Goal: Transaction & Acquisition: Purchase product/service

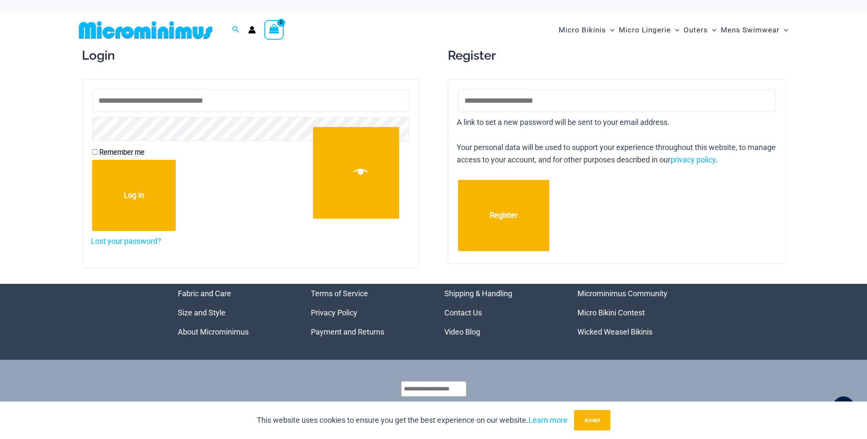
click at [224, 101] on input "Username or email address * Required" at bounding box center [250, 100] width 317 height 23
type input "**********"
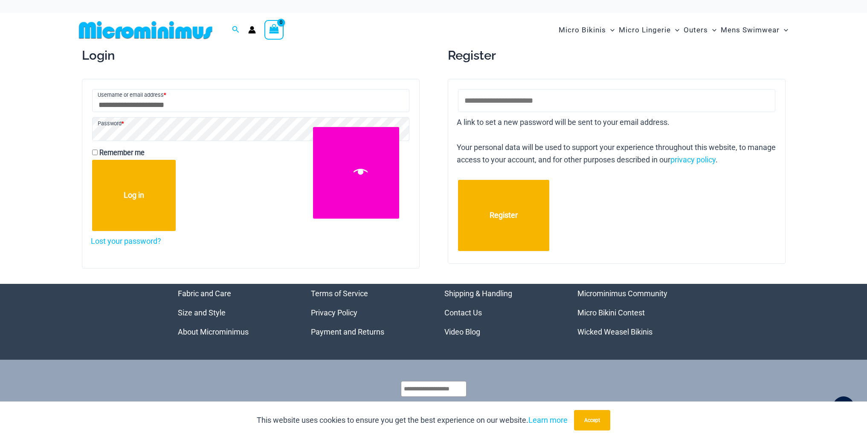
click at [346, 152] on button "Show password" at bounding box center [356, 173] width 86 height 92
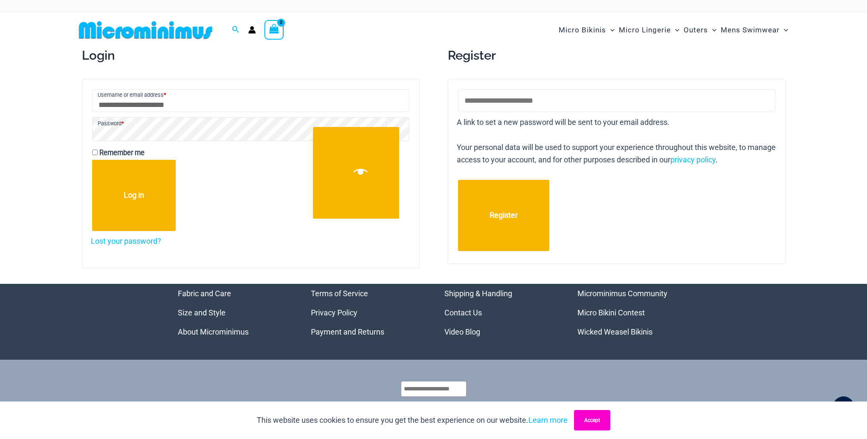
click at [581, 423] on button "Accept" at bounding box center [592, 420] width 36 height 20
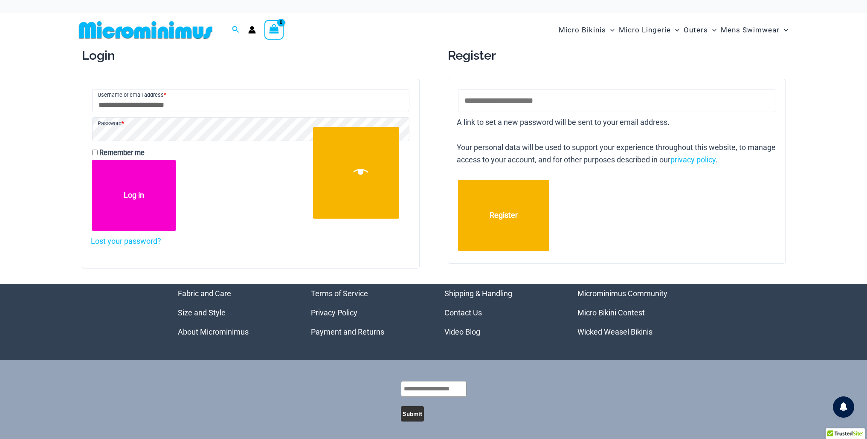
click at [141, 218] on button "Log in" at bounding box center [134, 195] width 84 height 71
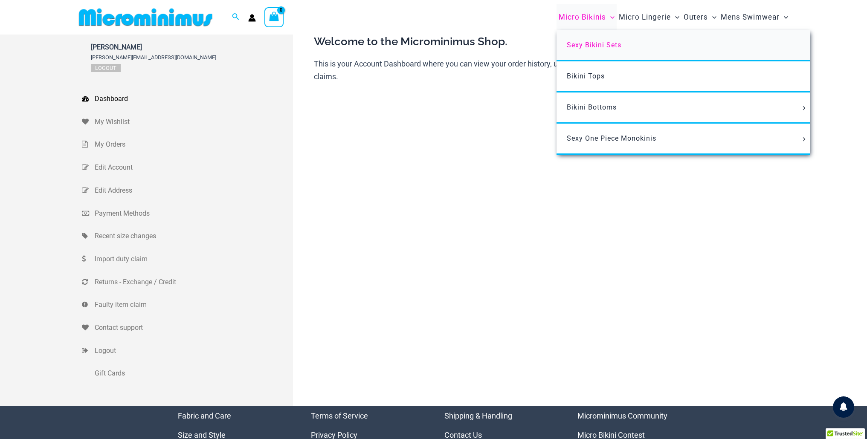
click at [583, 39] on link "Sexy Bikini Sets" at bounding box center [683, 45] width 254 height 31
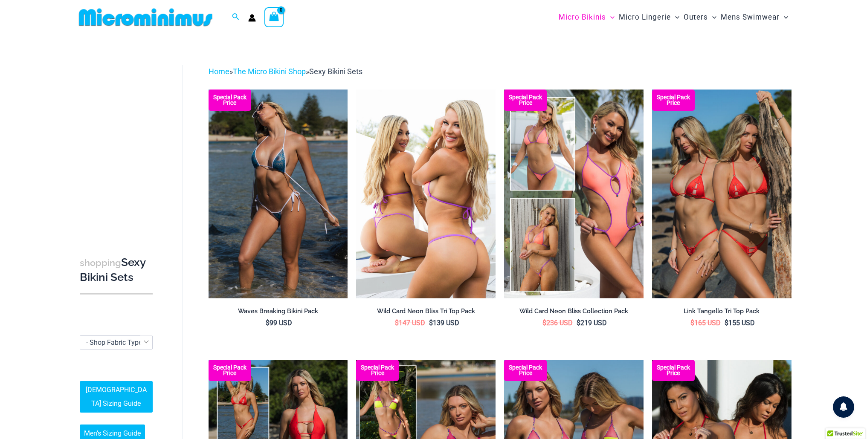
click at [441, 191] on img at bounding box center [425, 194] width 139 height 209
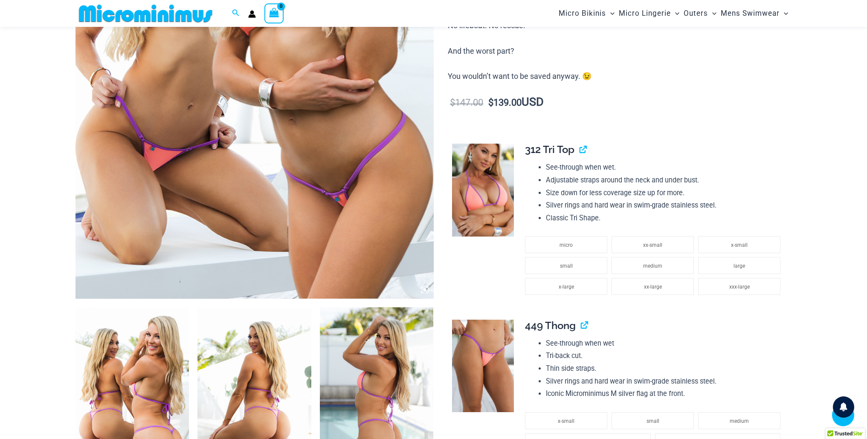
scroll to position [331, 0]
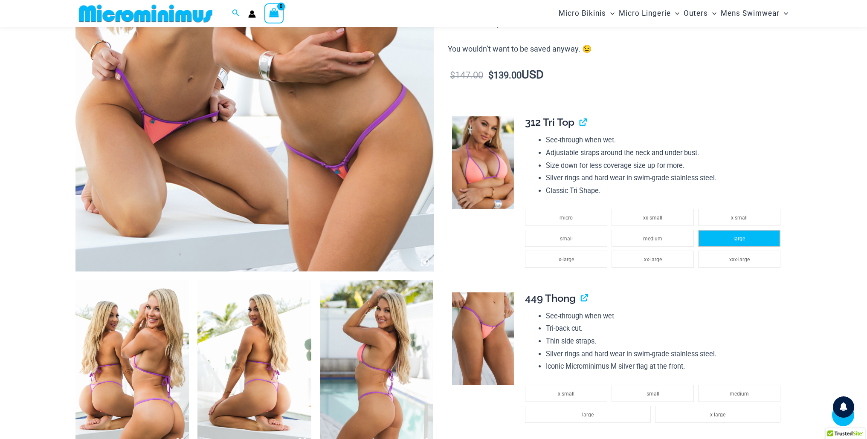
click at [742, 233] on li "large" at bounding box center [739, 238] width 82 height 17
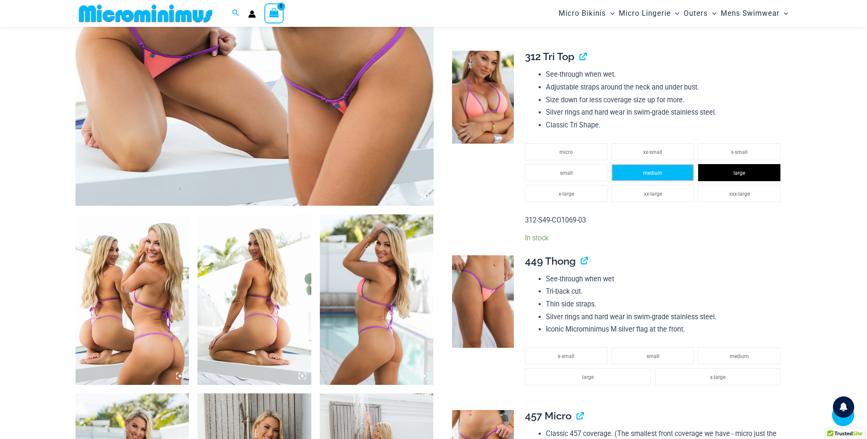
scroll to position [398, 0]
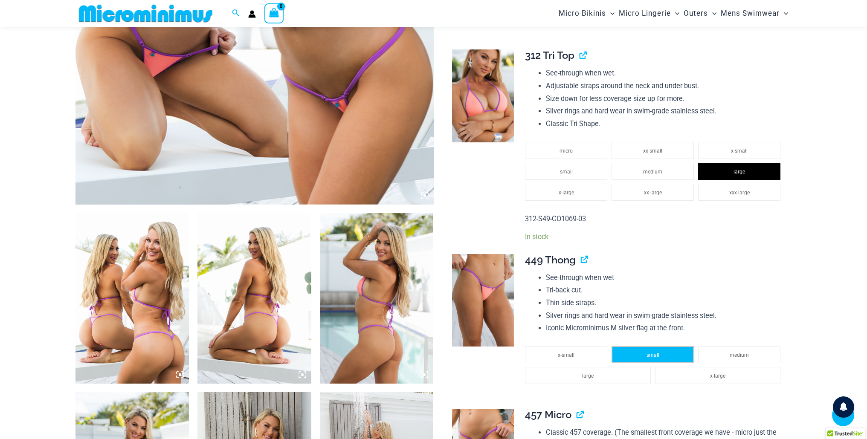
click at [662, 353] on li "small" at bounding box center [652, 354] width 82 height 17
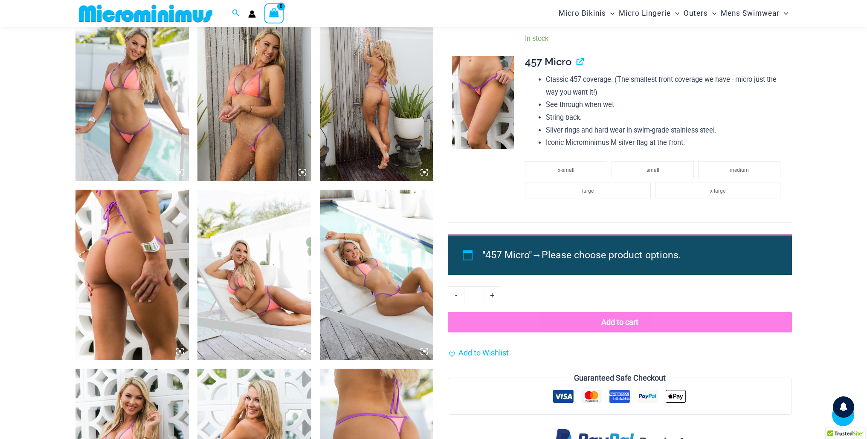
scroll to position [779, 0]
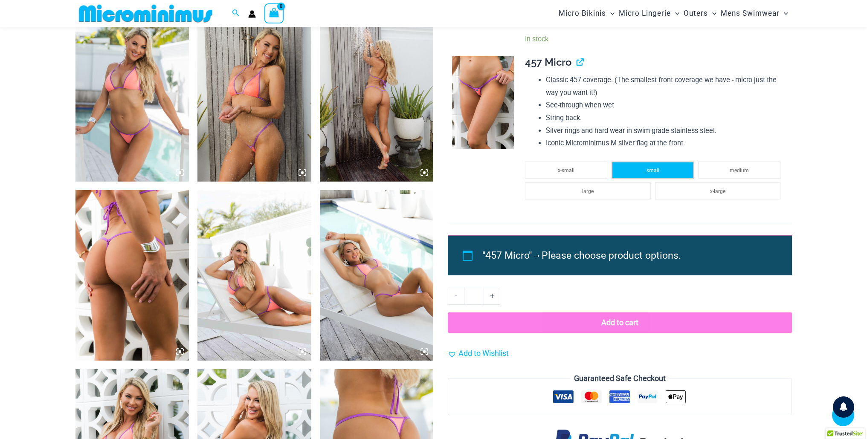
click at [645, 171] on li "small" at bounding box center [652, 170] width 82 height 17
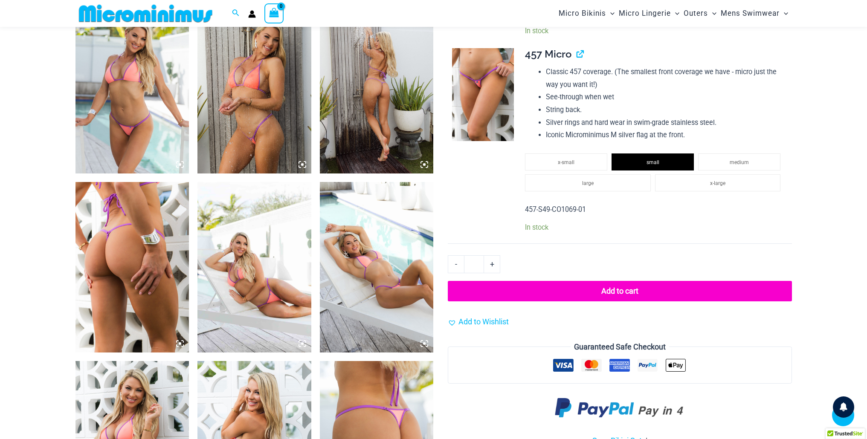
scroll to position [836, 0]
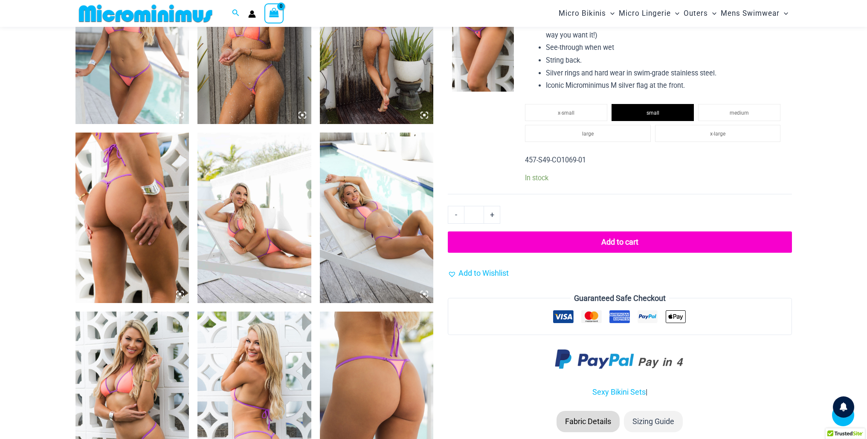
click at [611, 243] on button "Add to cart" at bounding box center [620, 241] width 344 height 21
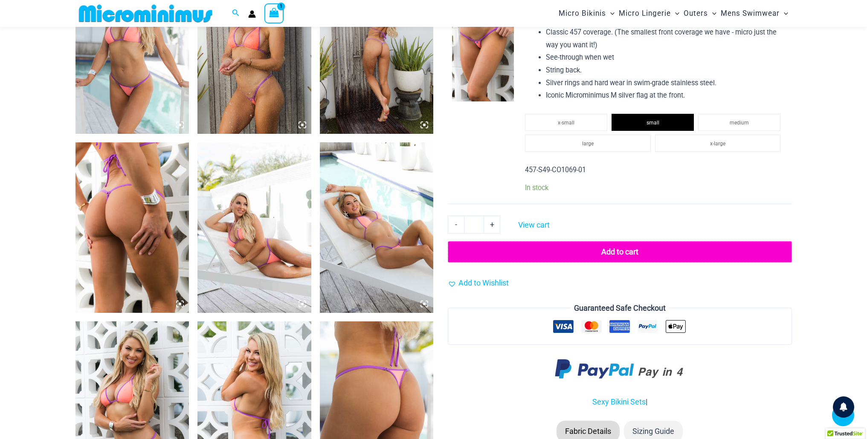
scroll to position [826, 0]
click at [613, 251] on button "Add to cart" at bounding box center [620, 252] width 344 height 21
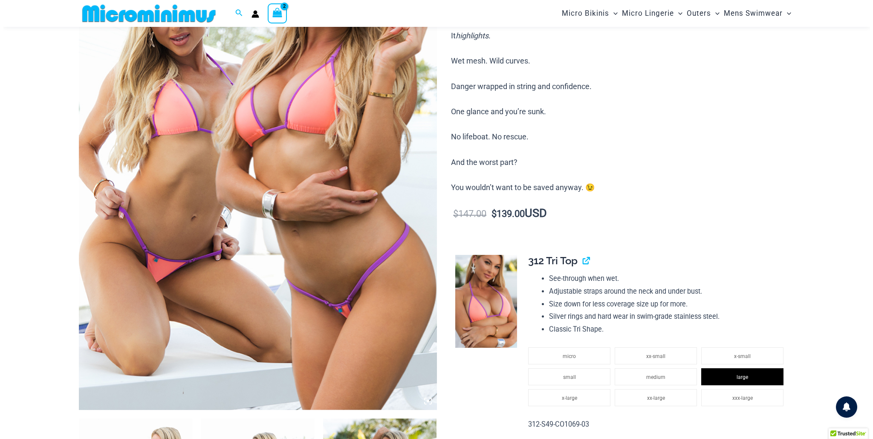
scroll to position [0, 0]
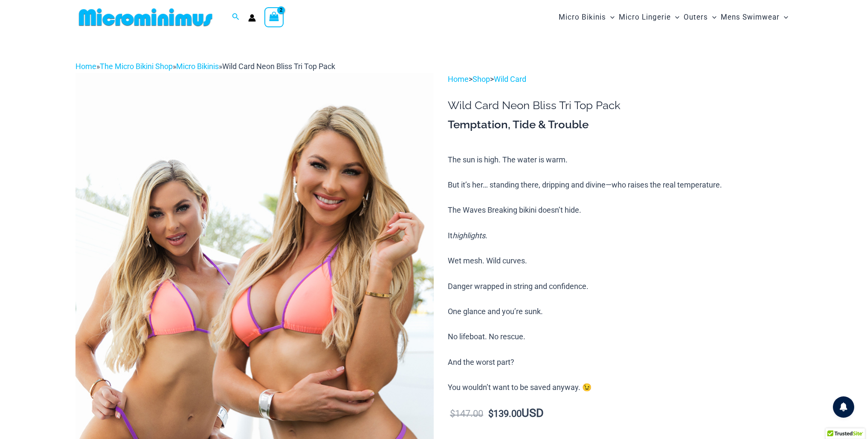
click at [276, 20] on icon "View Shopping Cart, 2 items" at bounding box center [274, 17] width 10 height 10
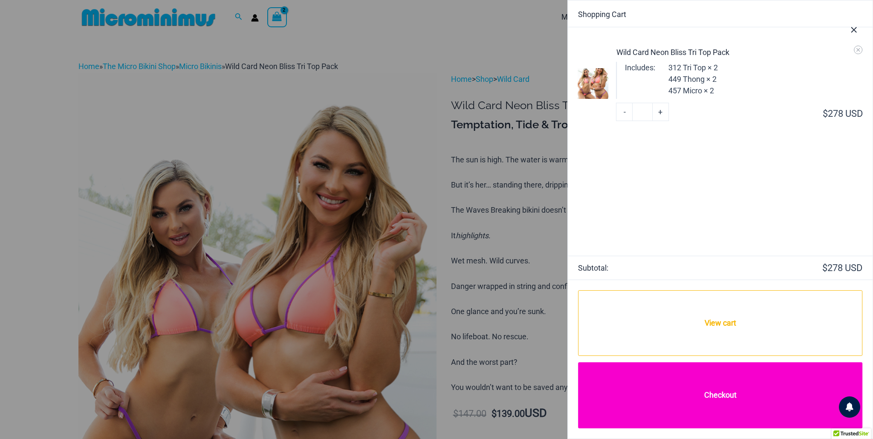
click at [714, 394] on link "Checkout" at bounding box center [720, 395] width 284 height 66
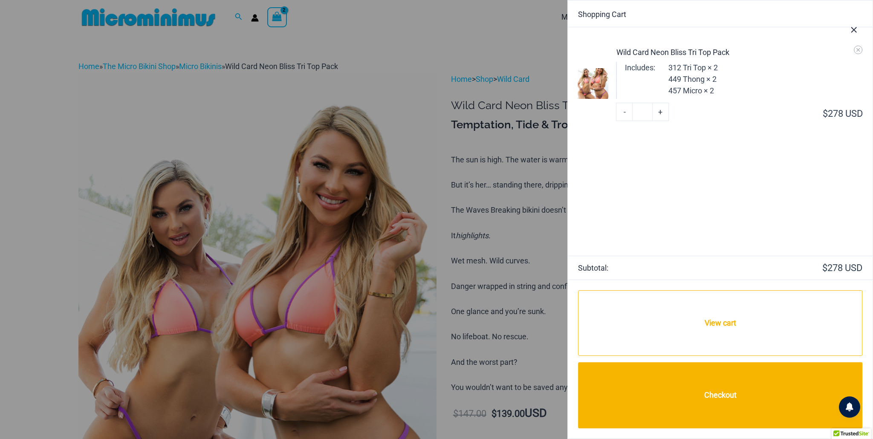
click at [624, 109] on link "-" at bounding box center [624, 112] width 16 height 18
type input "*"
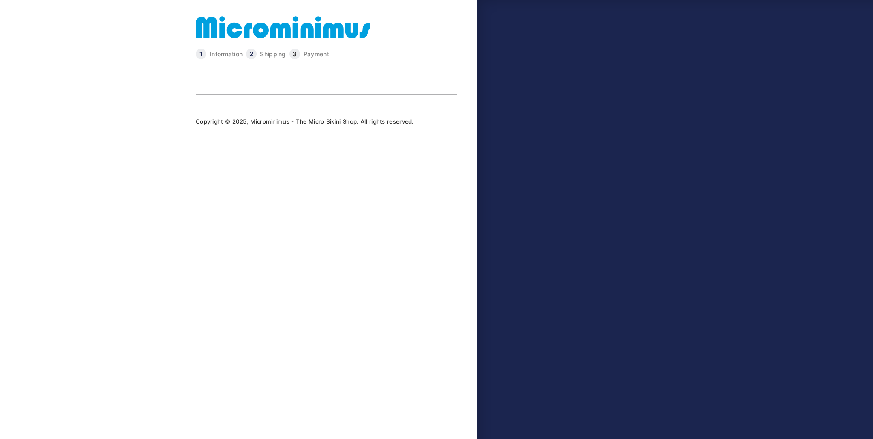
type input "**********"
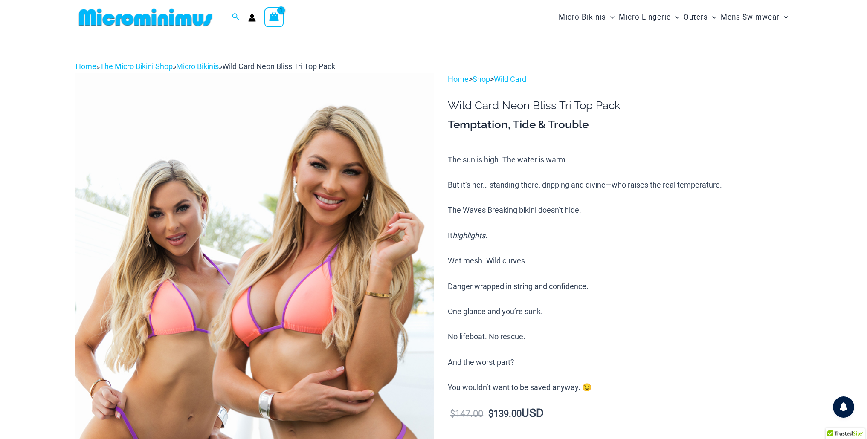
click at [275, 17] on icon "View Shopping Cart, 1 items" at bounding box center [274, 17] width 10 height 10
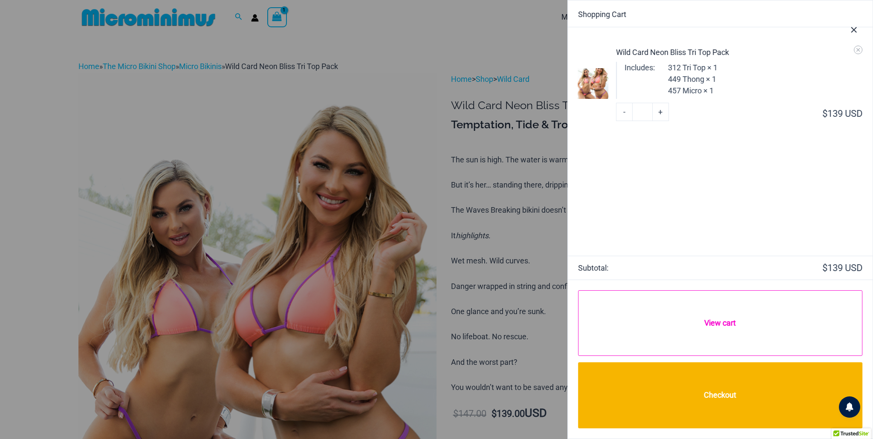
click at [713, 318] on link "View cart" at bounding box center [720, 322] width 284 height 65
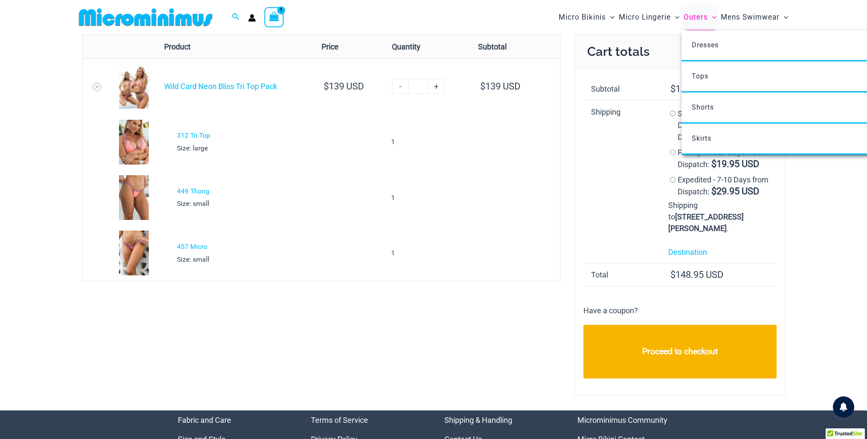
click at [699, 15] on span "Outers" at bounding box center [695, 17] width 24 height 22
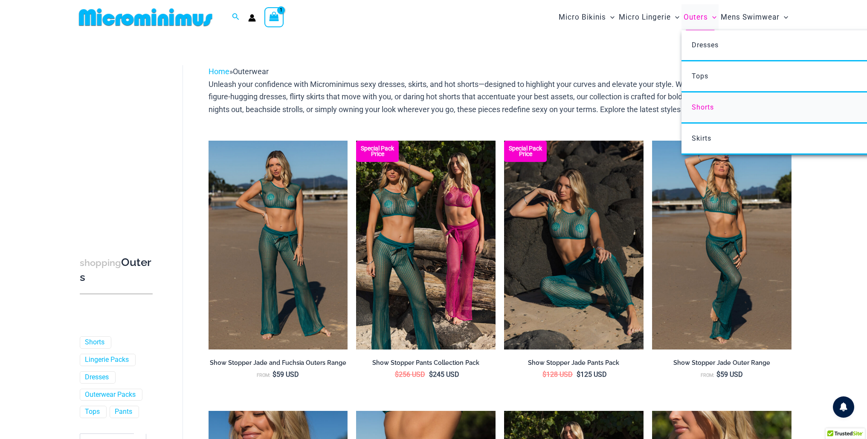
click at [702, 107] on span "Shorts" at bounding box center [702, 107] width 22 height 8
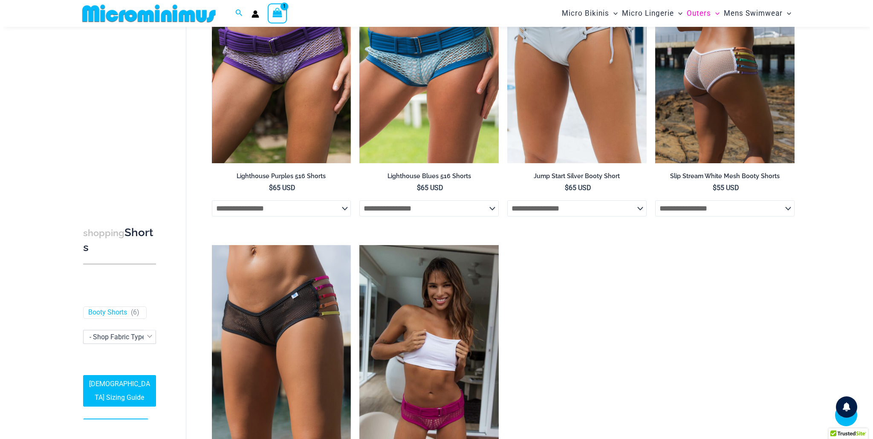
scroll to position [52, 0]
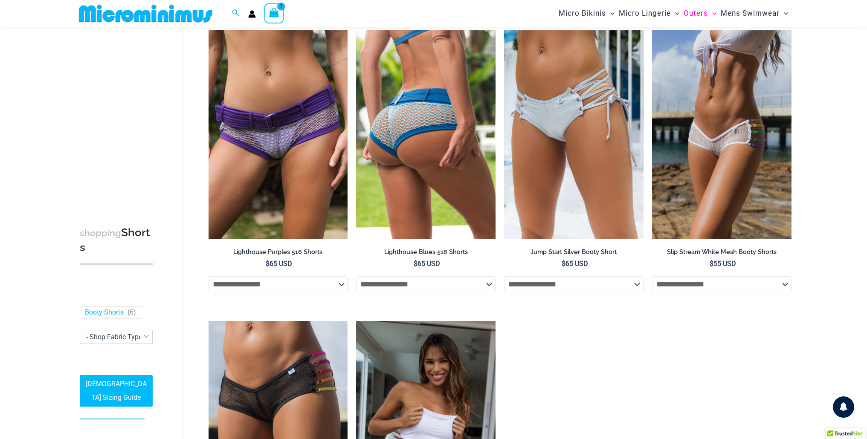
click at [488, 284] on select "**********" at bounding box center [425, 284] width 139 height 16
select select "*****"
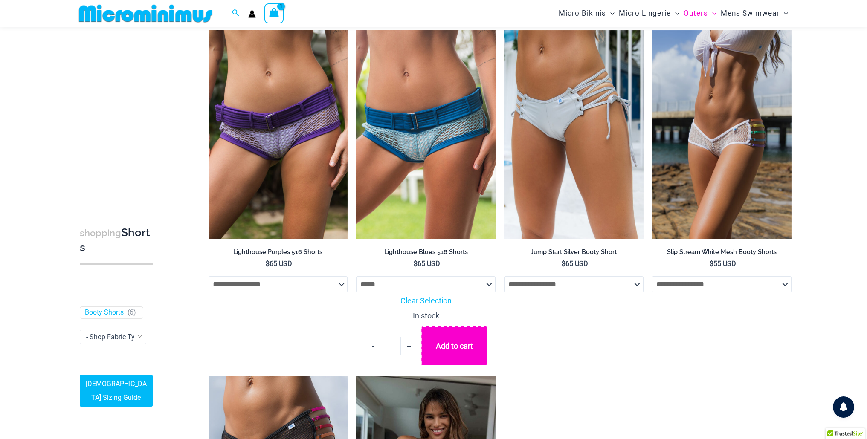
click at [453, 344] on button "Add to cart" at bounding box center [454, 346] width 66 height 39
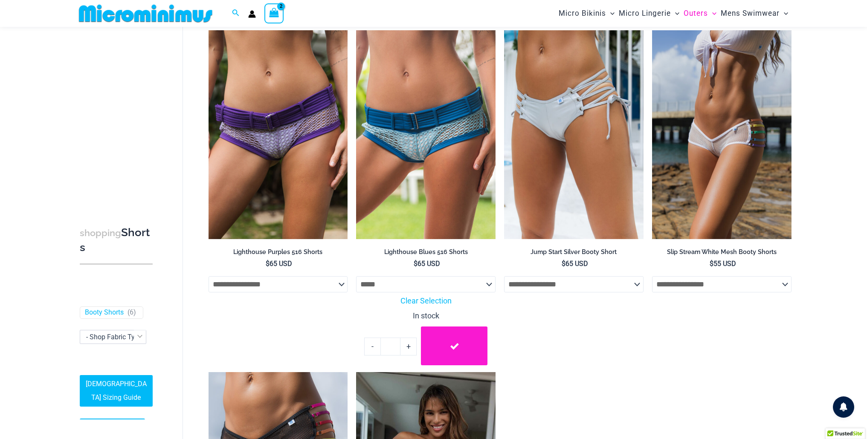
click at [270, 10] on icon "View Shopping Cart, 2 items" at bounding box center [274, 13] width 10 height 10
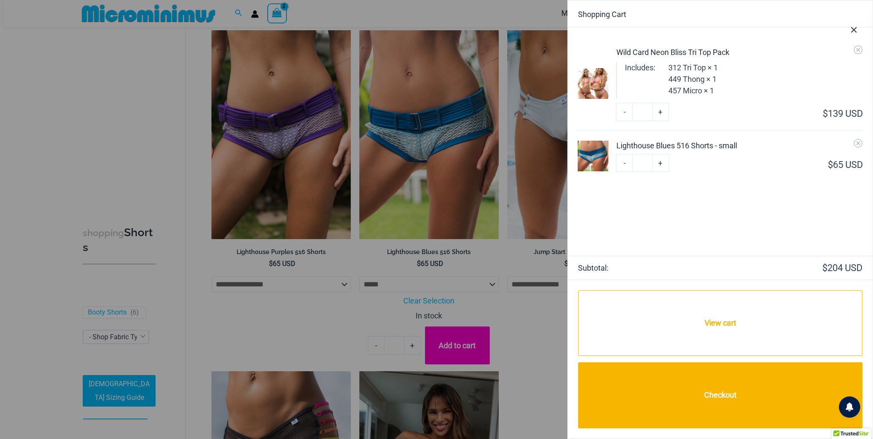
click at [596, 154] on img at bounding box center [593, 156] width 31 height 31
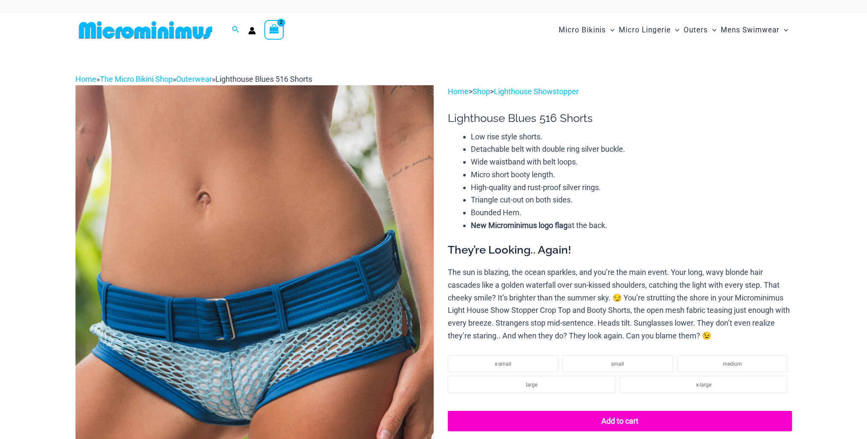
select select
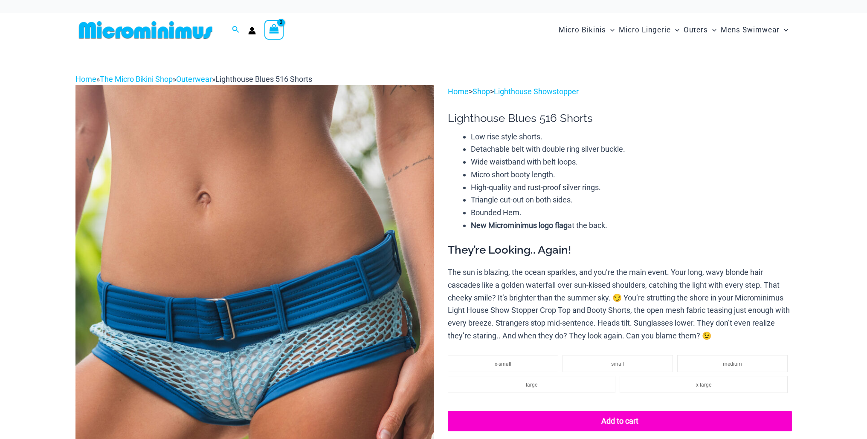
select select
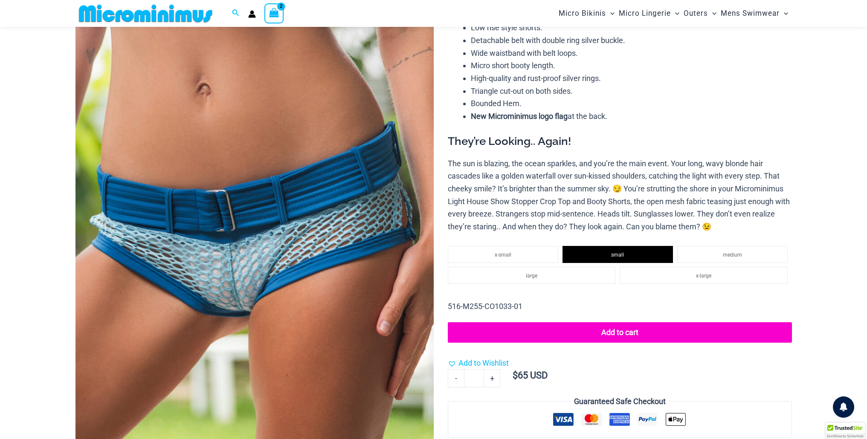
scroll to position [97, 0]
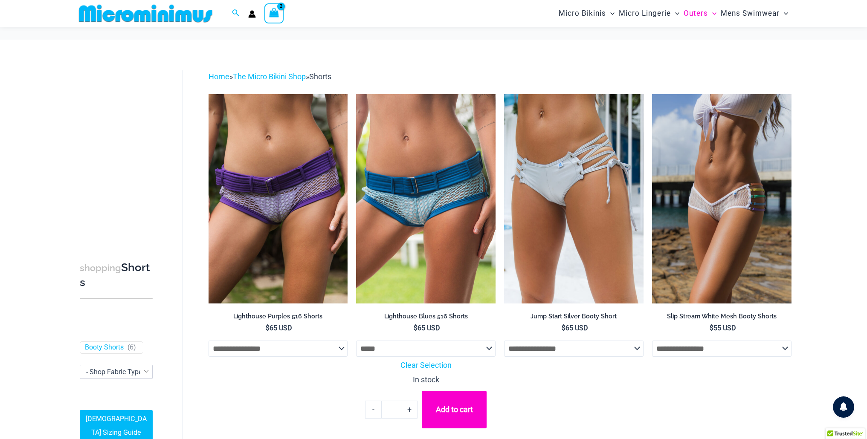
select select "*****"
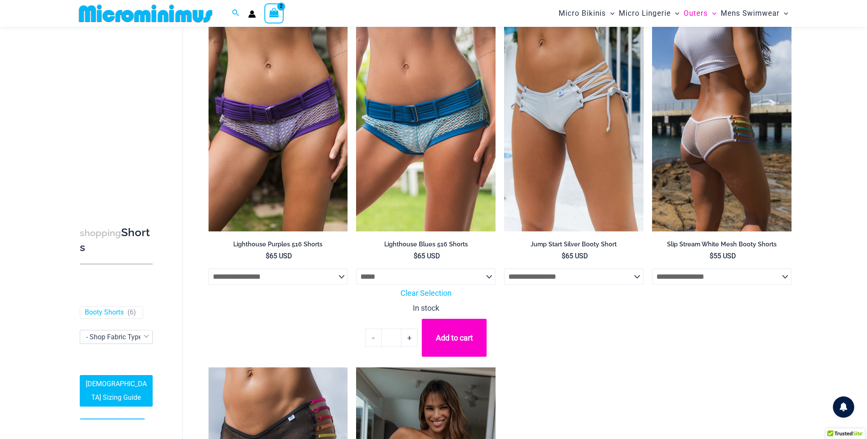
scroll to position [52, 0]
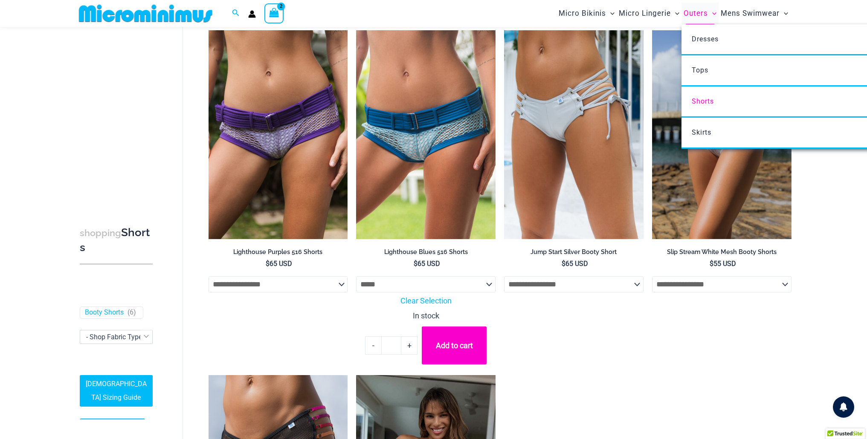
click at [697, 15] on span "Outers" at bounding box center [695, 14] width 24 height 22
click at [701, 101] on span "Shorts" at bounding box center [702, 101] width 22 height 8
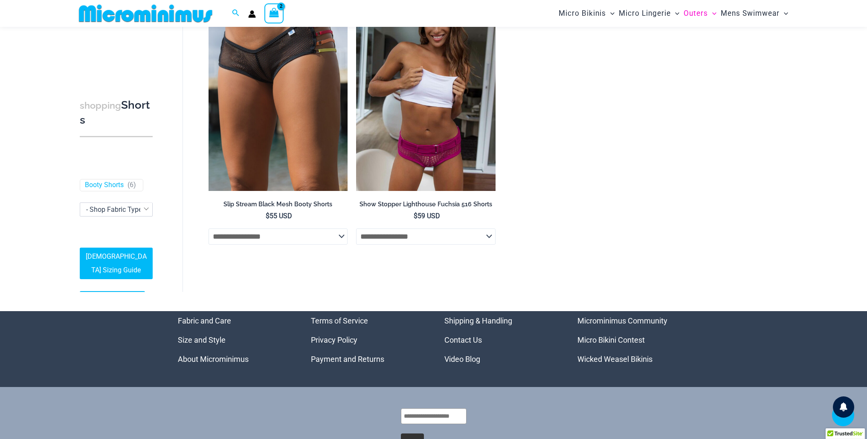
scroll to position [445, 0]
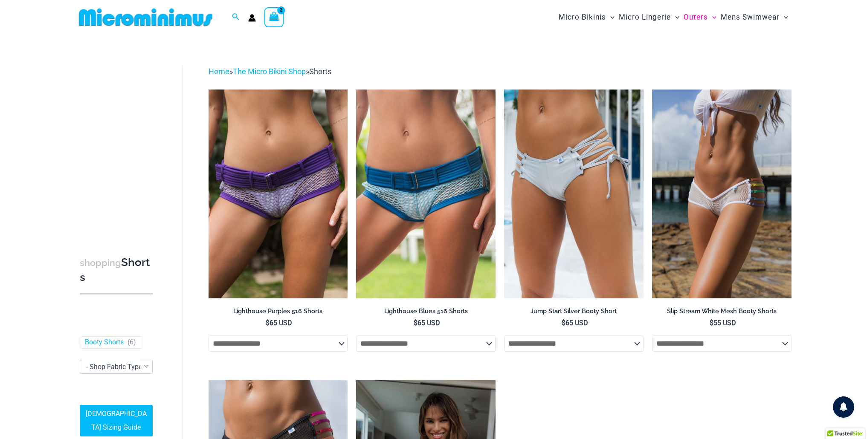
click at [276, 17] on icon "View Shopping Cart, 2 items" at bounding box center [274, 17] width 10 height 10
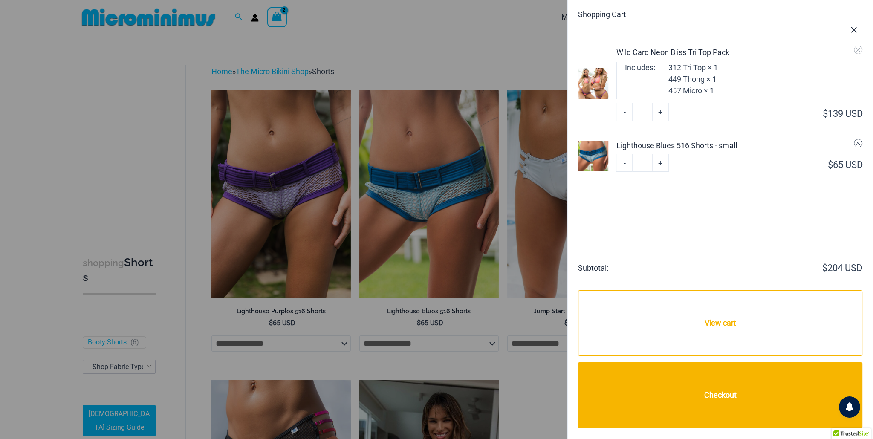
click at [860, 143] on icon "Remove Lighthouse Blues 516 Shorts - small from cart" at bounding box center [859, 143] width 6 height 6
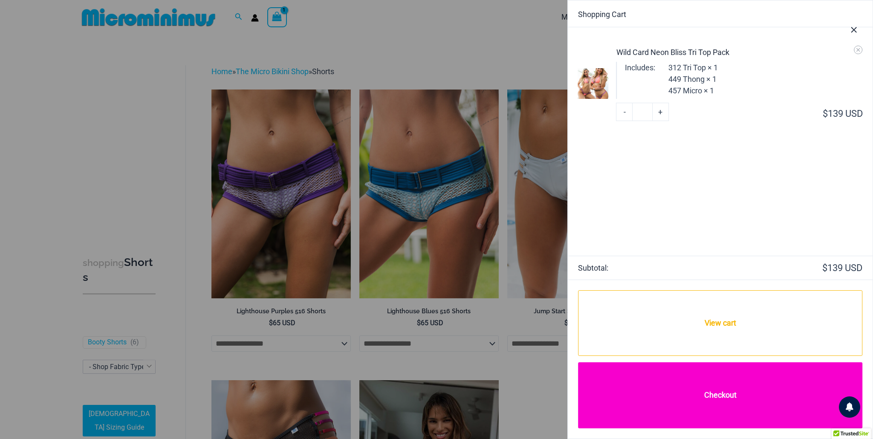
click at [720, 391] on link "Checkout" at bounding box center [720, 395] width 284 height 66
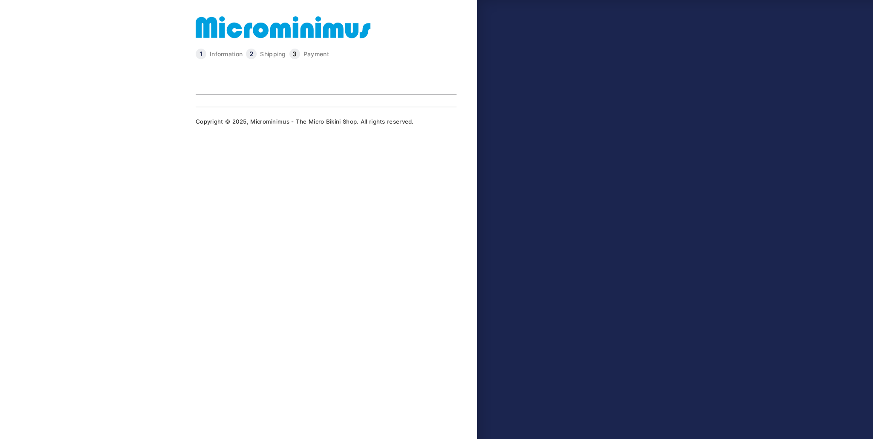
type input "**********"
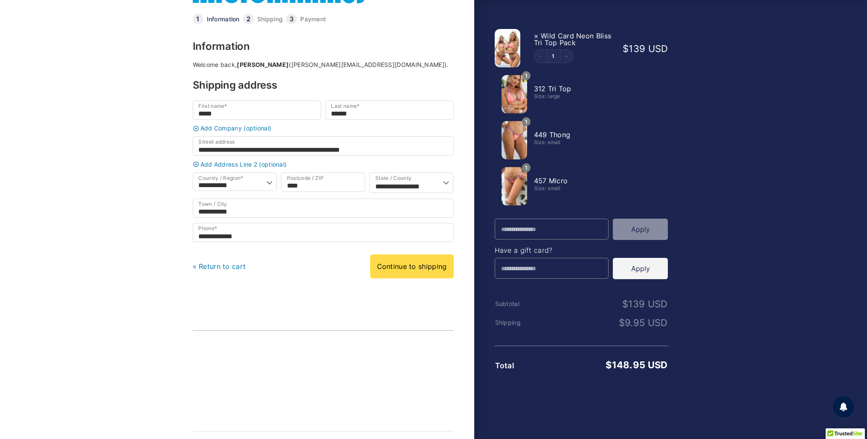
scroll to position [61, 0]
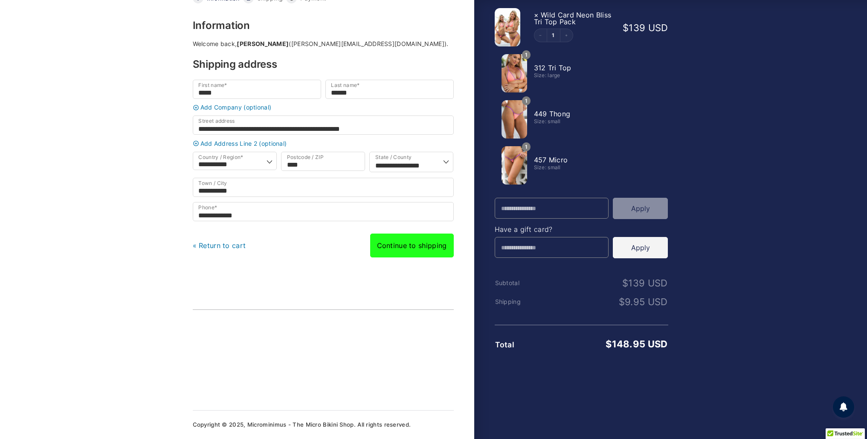
click at [417, 239] on link "Continue to shipping" at bounding box center [412, 246] width 84 height 24
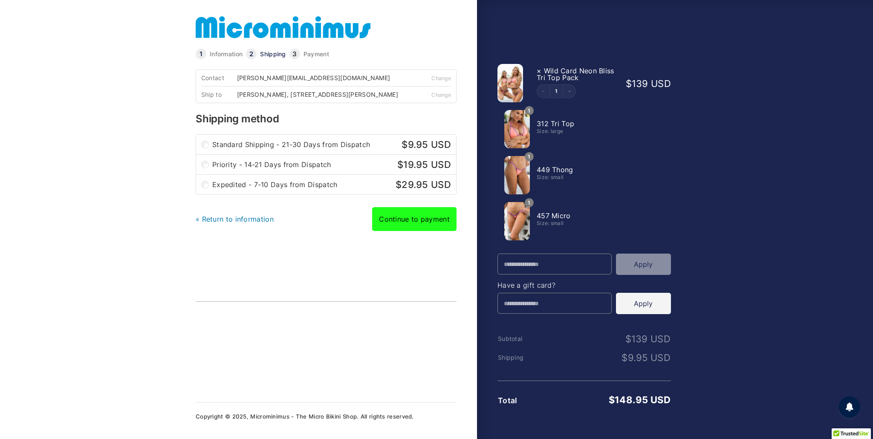
click at [422, 227] on link "Continue to payment" at bounding box center [414, 219] width 84 height 24
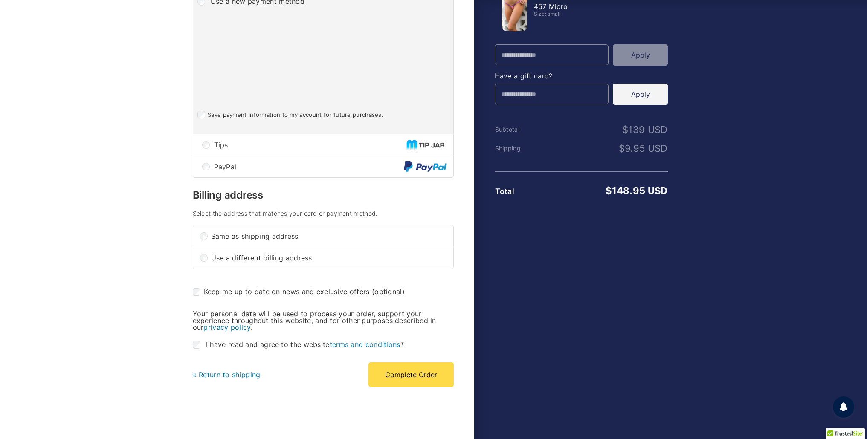
scroll to position [351, 0]
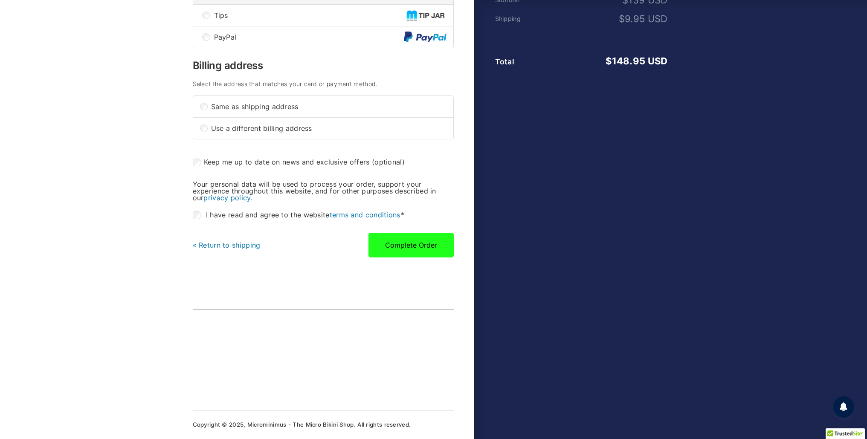
click at [400, 243] on button "Complete Order" at bounding box center [410, 245] width 85 height 25
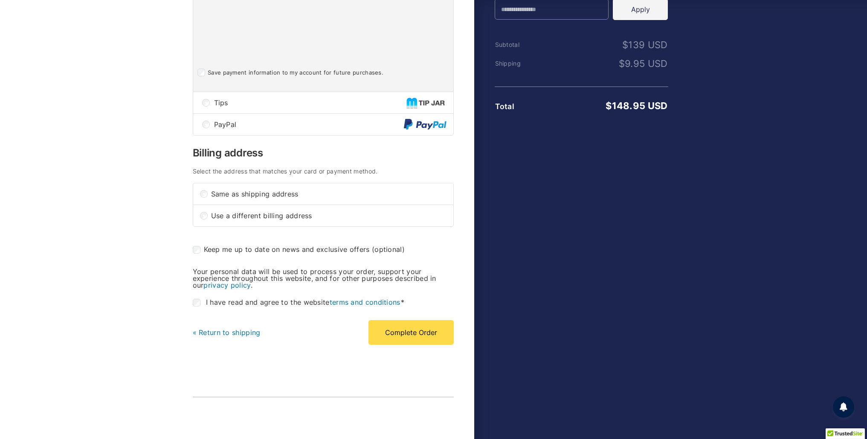
scroll to position [301, 0]
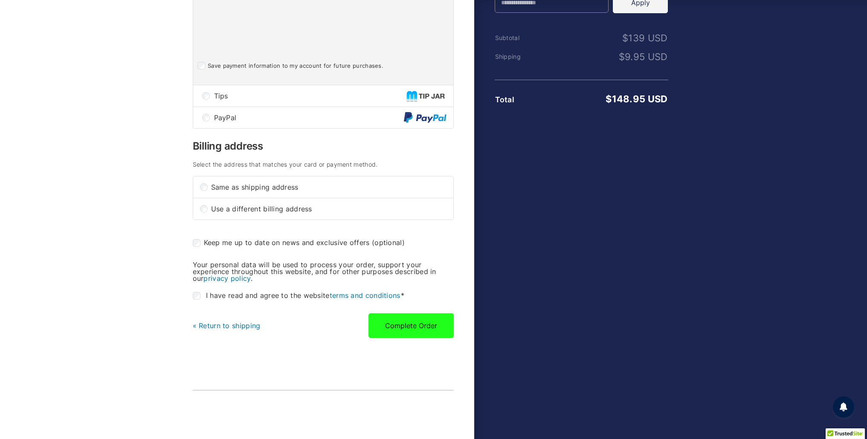
click at [413, 338] on button "Complete Order" at bounding box center [410, 325] width 85 height 25
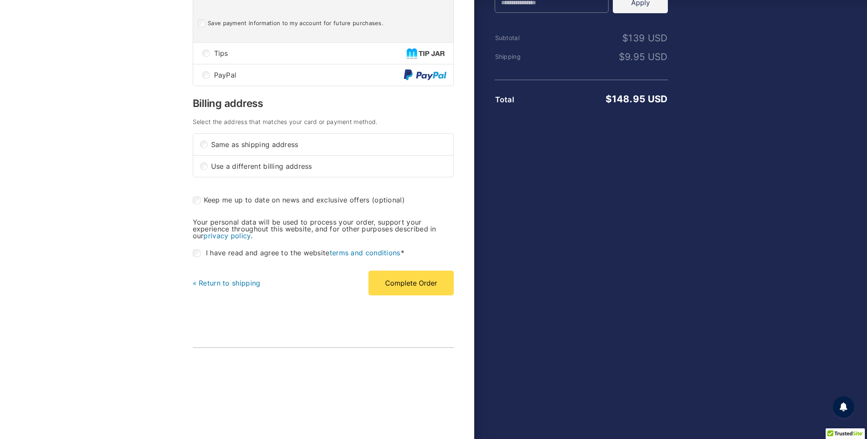
scroll to position [258, 0]
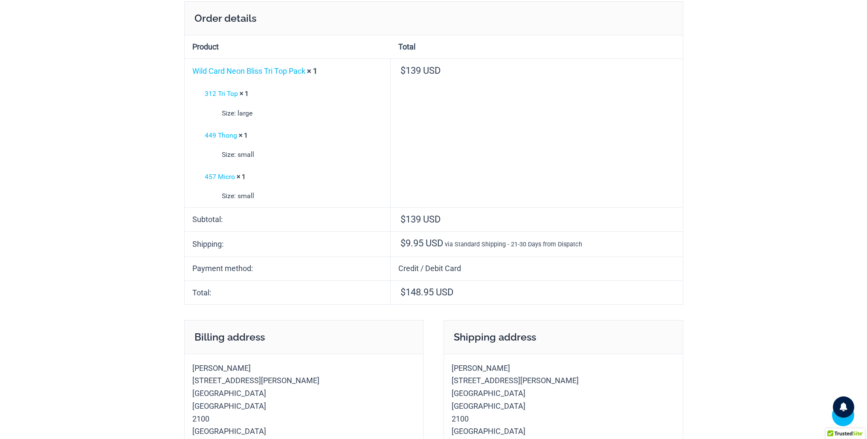
scroll to position [366, 0]
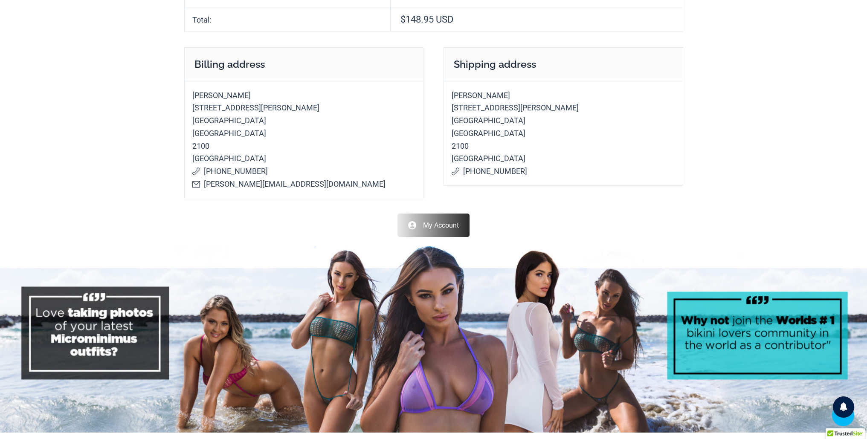
click at [435, 230] on link "My Account" at bounding box center [433, 225] width 72 height 23
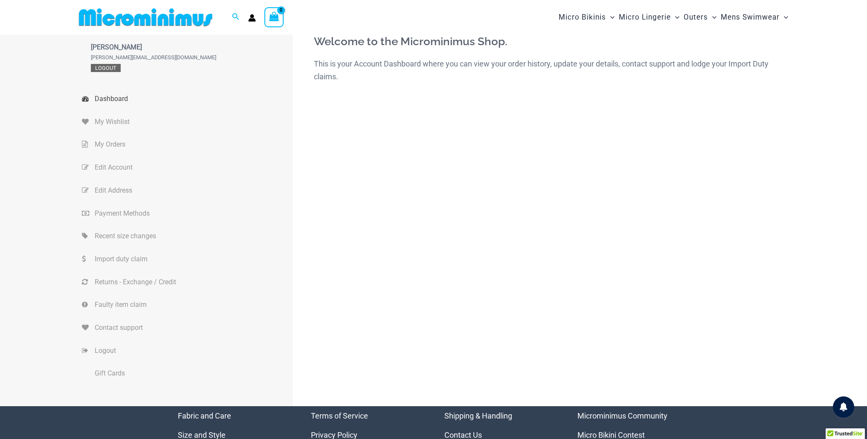
click at [106, 68] on link "Logout" at bounding box center [106, 68] width 30 height 8
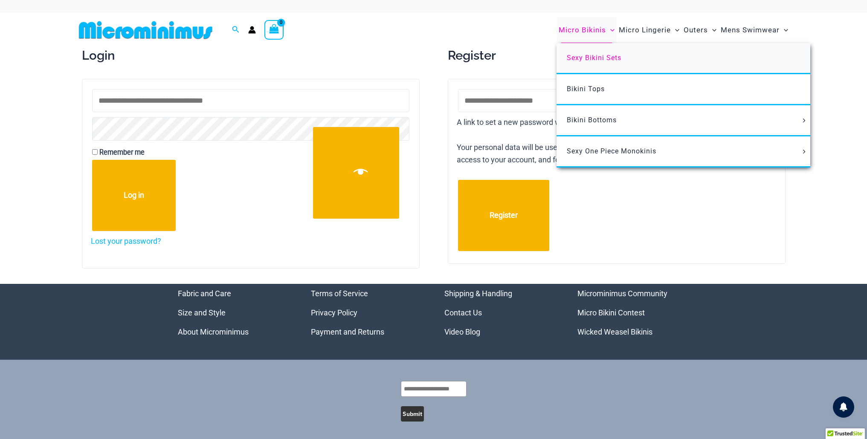
click at [580, 56] on span "Sexy Bikini Sets" at bounding box center [593, 58] width 55 height 8
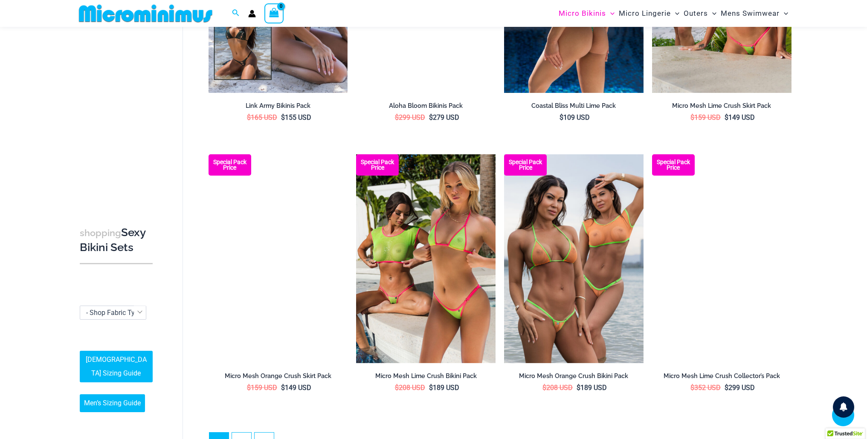
scroll to position [2075, 0]
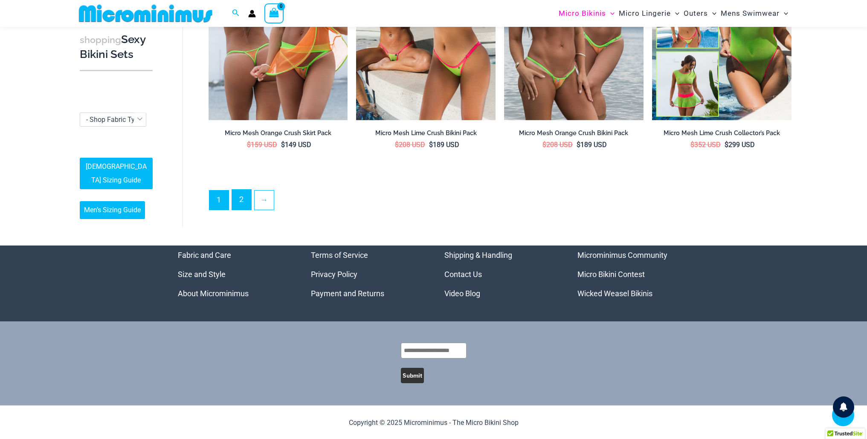
click at [243, 197] on link "2" at bounding box center [241, 200] width 19 height 20
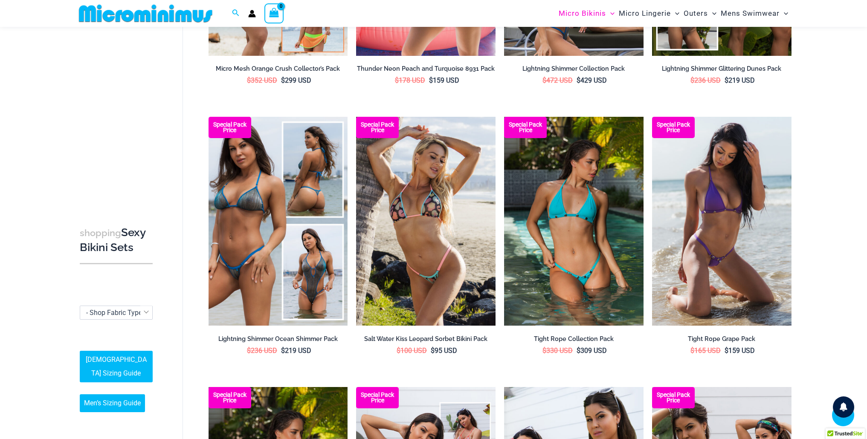
scroll to position [248, 0]
click at [592, 270] on img at bounding box center [573, 220] width 139 height 209
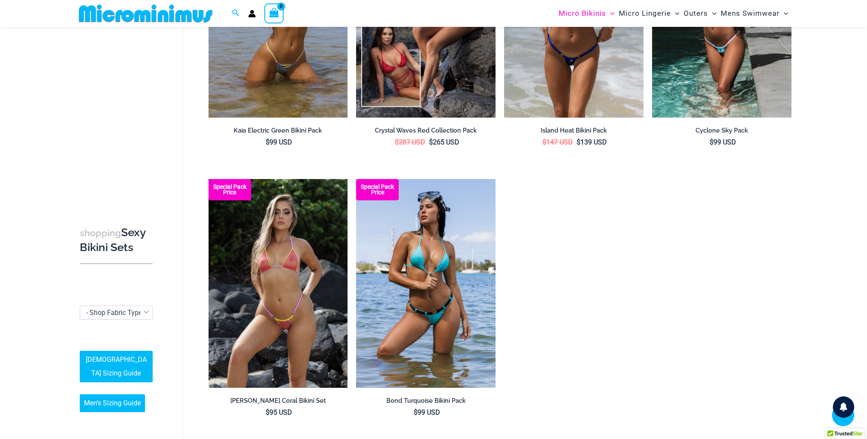
scroll to position [1572, 0]
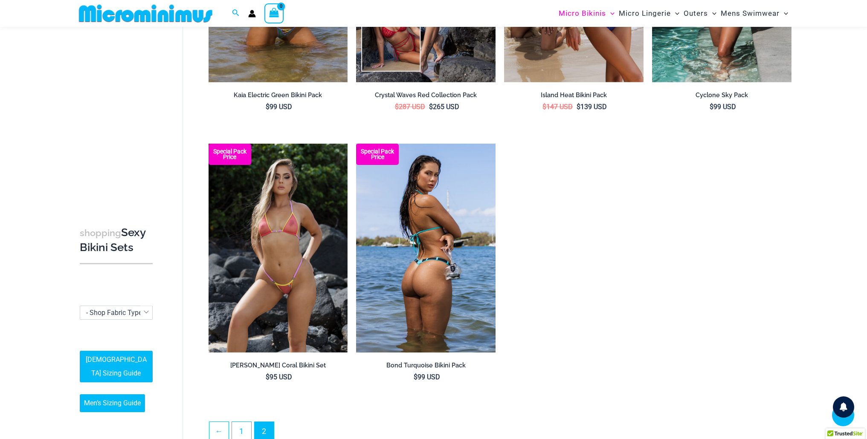
click at [414, 280] on img at bounding box center [425, 248] width 139 height 209
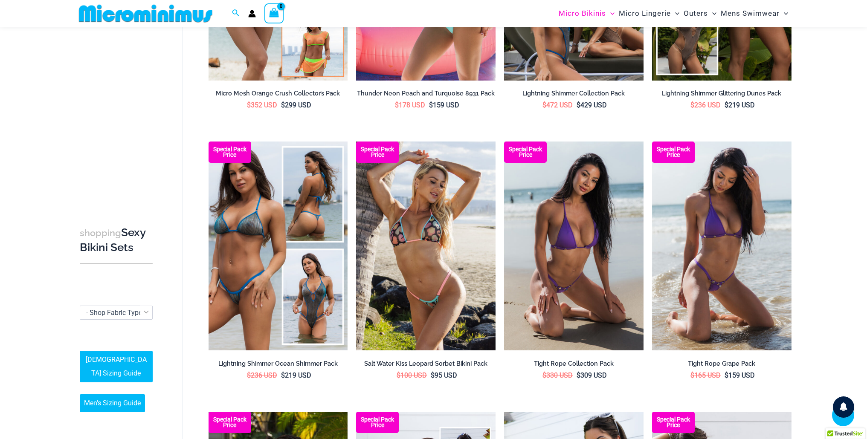
scroll to position [219, 0]
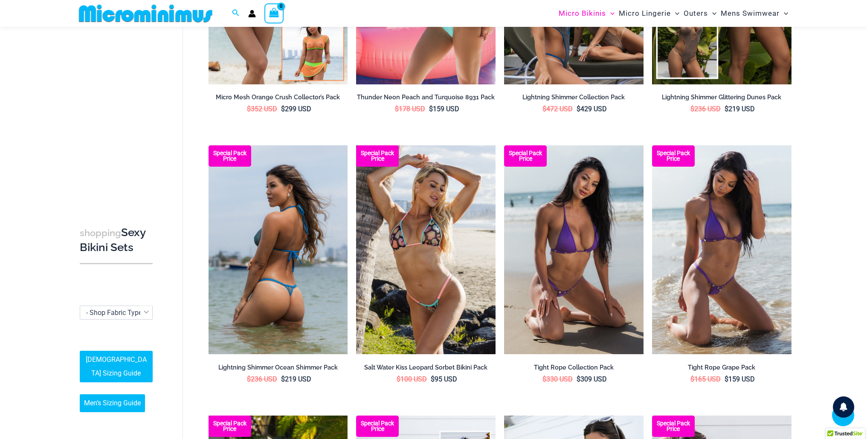
click at [281, 245] on img at bounding box center [277, 249] width 139 height 209
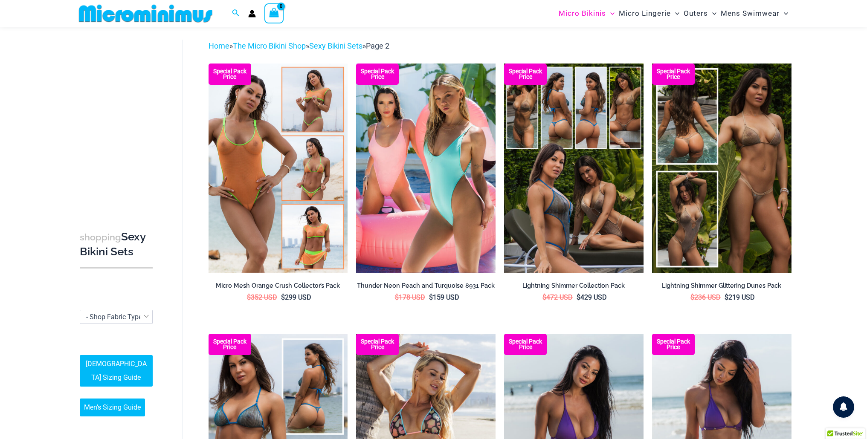
scroll to position [0, 0]
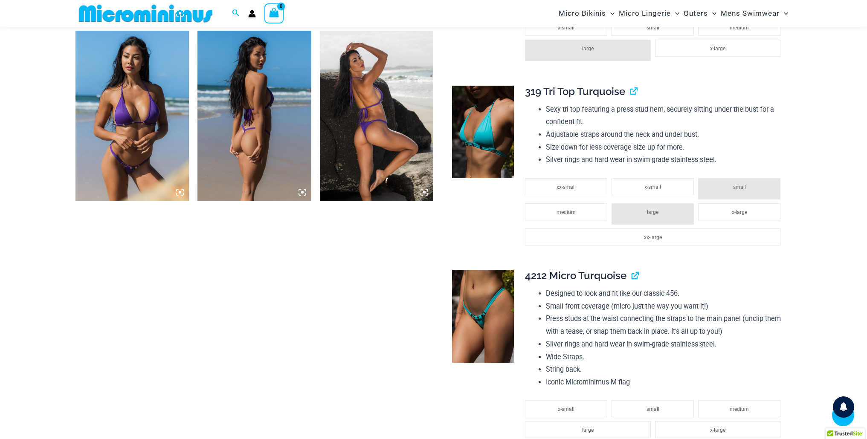
scroll to position [948, 0]
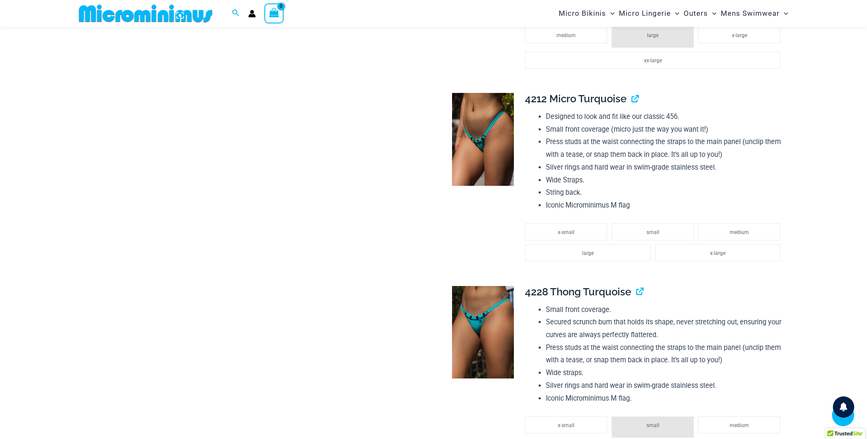
click at [488, 328] on img at bounding box center [483, 332] width 62 height 93
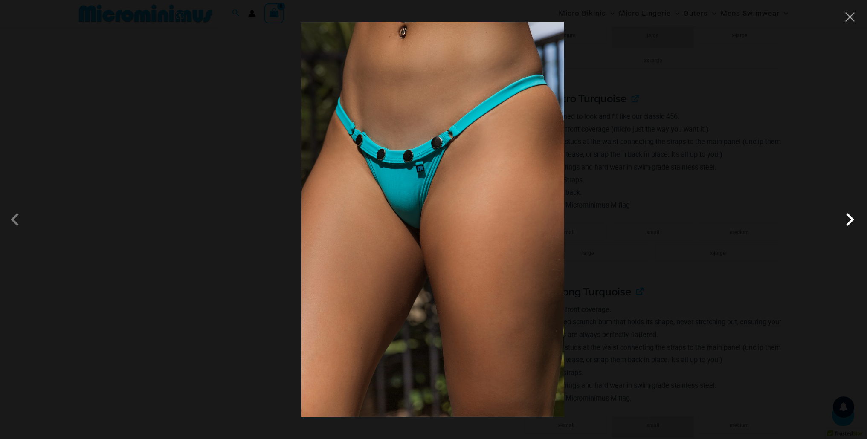
click at [849, 220] on span at bounding box center [850, 220] width 26 height 26
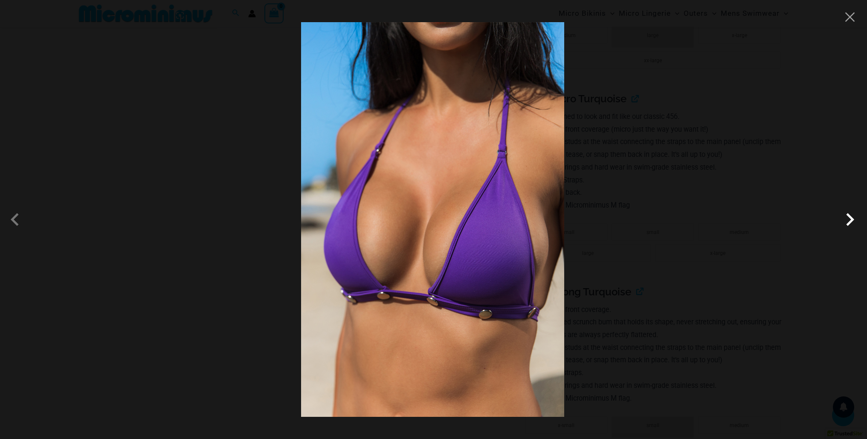
click at [849, 220] on span at bounding box center [850, 220] width 26 height 26
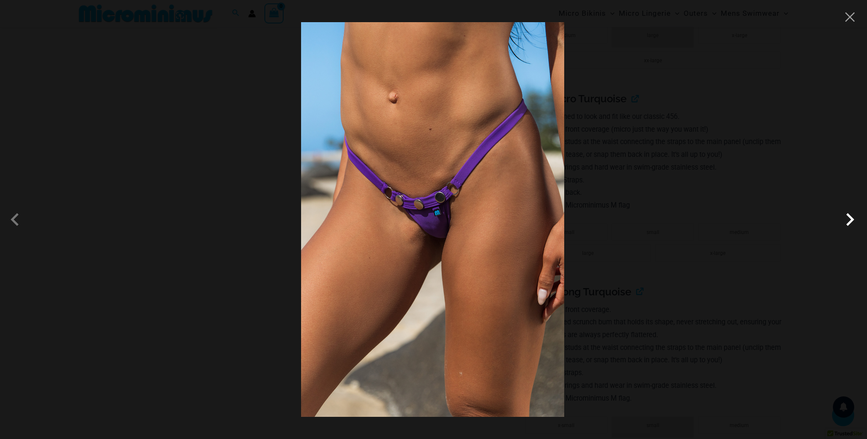
click at [849, 220] on span at bounding box center [850, 220] width 26 height 26
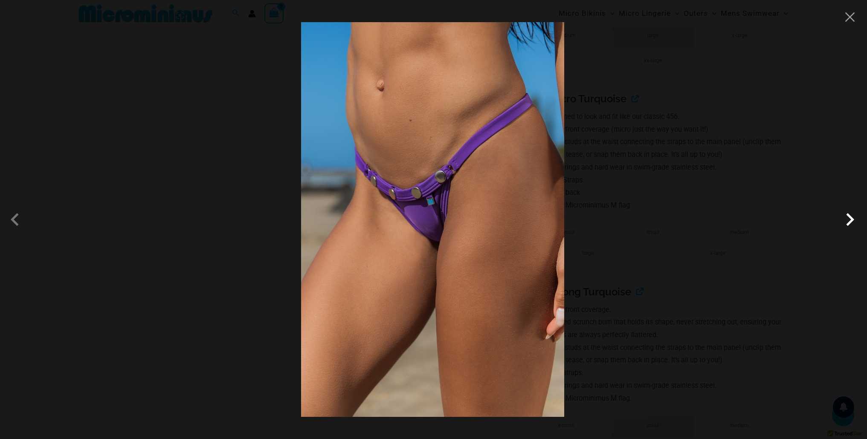
click at [849, 220] on span at bounding box center [850, 220] width 26 height 26
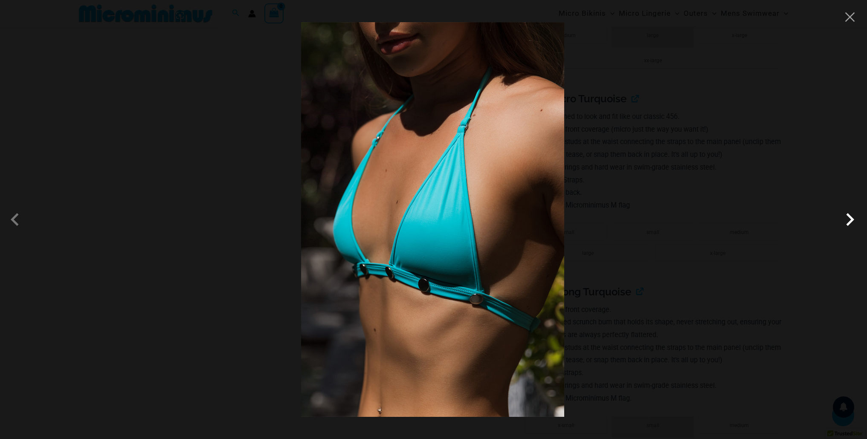
click at [849, 220] on span at bounding box center [850, 220] width 26 height 26
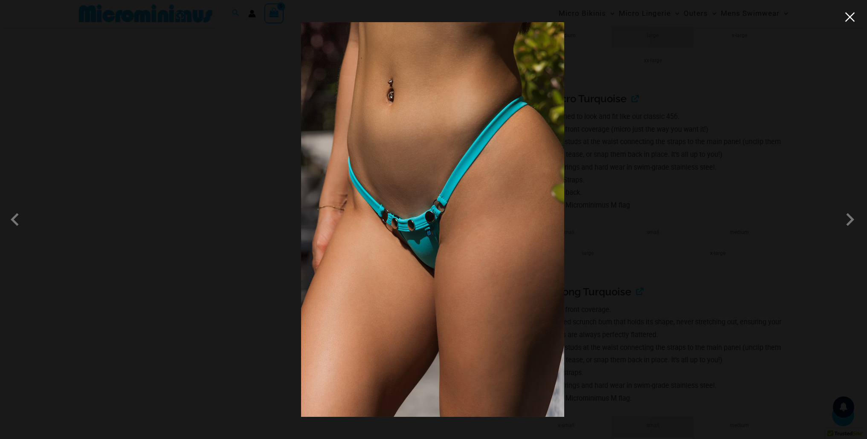
click at [849, 15] on button "Close" at bounding box center [849, 17] width 13 height 13
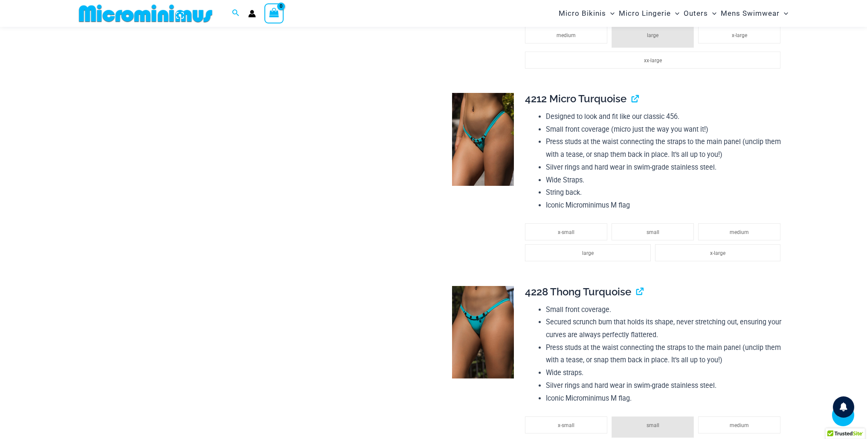
scroll to position [1117, 0]
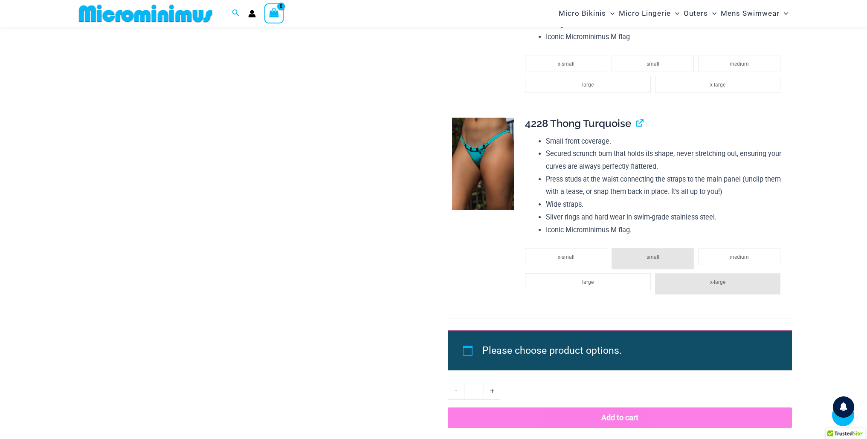
click at [647, 262] on li "small" at bounding box center [652, 258] width 82 height 21
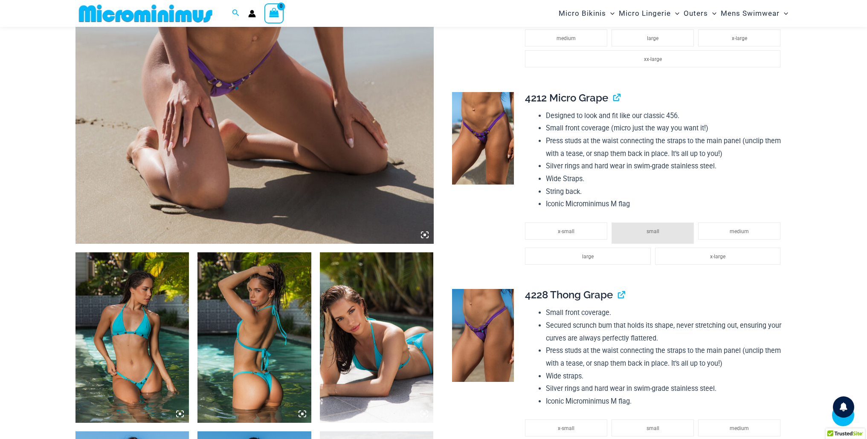
scroll to position [341, 0]
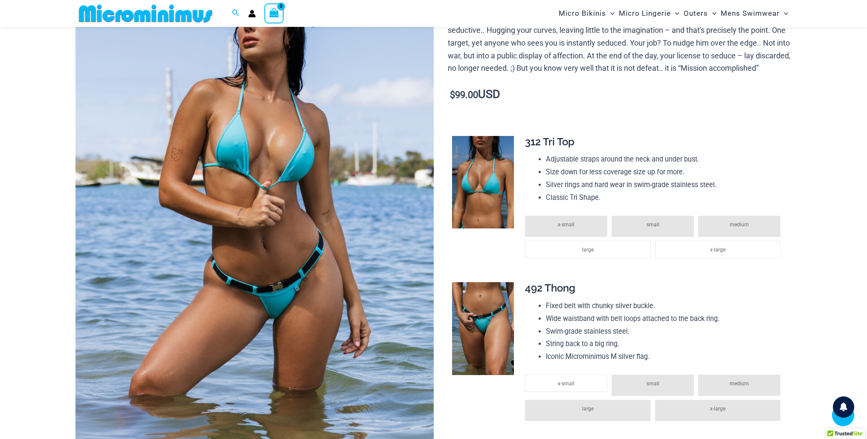
scroll to position [169, 0]
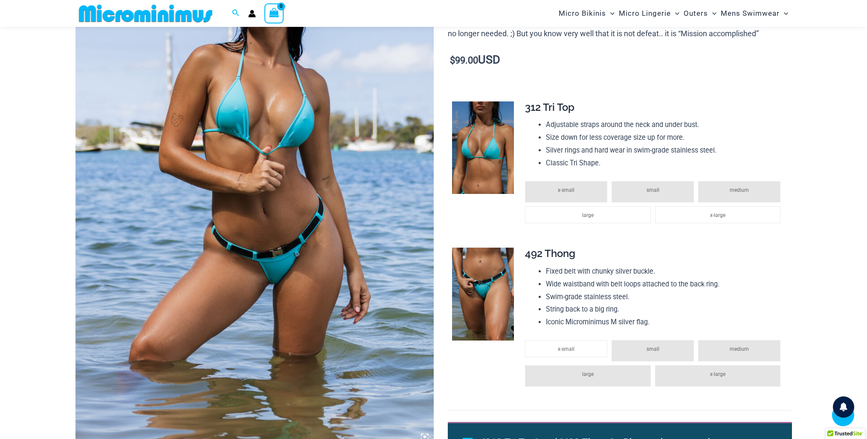
click at [306, 279] on img at bounding box center [254, 177] width 358 height 537
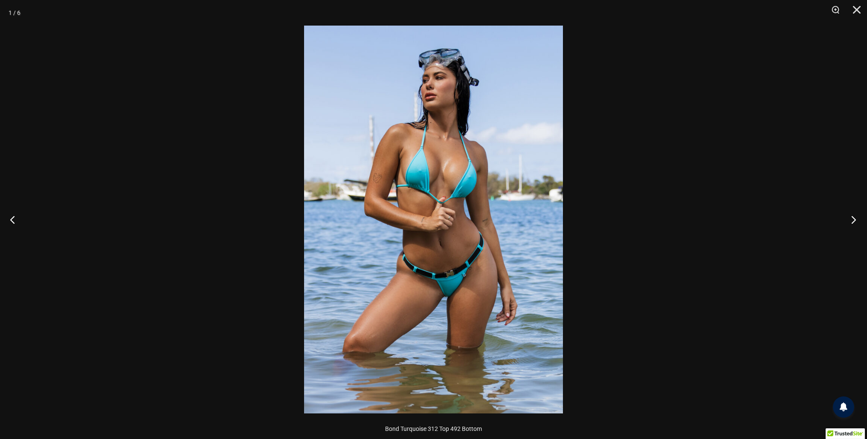
click at [848, 222] on button "Next" at bounding box center [851, 219] width 32 height 43
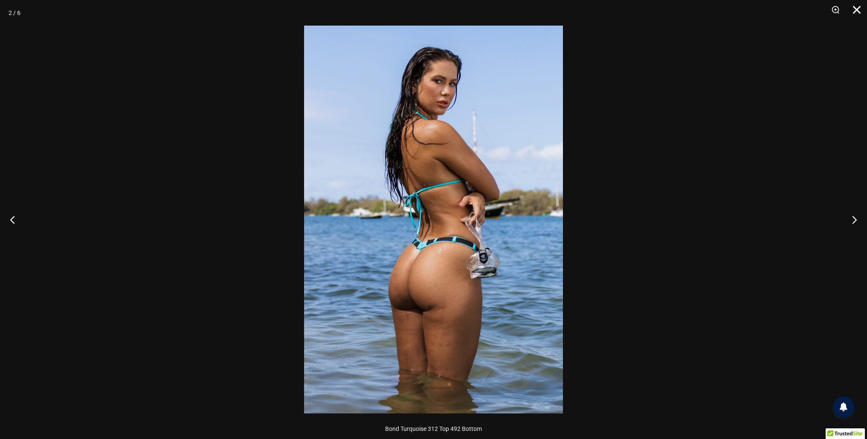
click at [855, 13] on button "Close" at bounding box center [853, 13] width 21 height 26
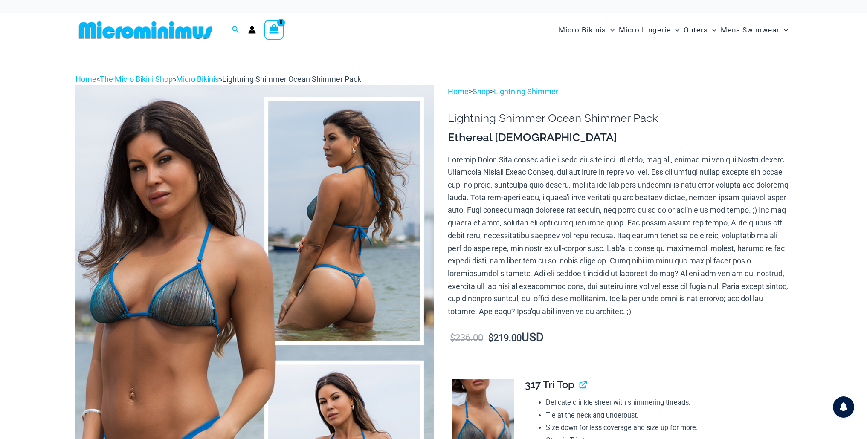
scroll to position [2, 0]
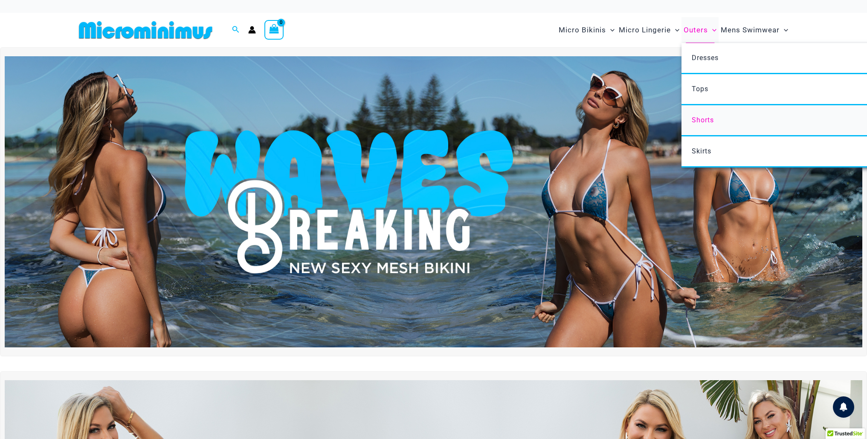
click at [706, 121] on span "Shorts" at bounding box center [702, 120] width 22 height 8
